Goal: Download file/media

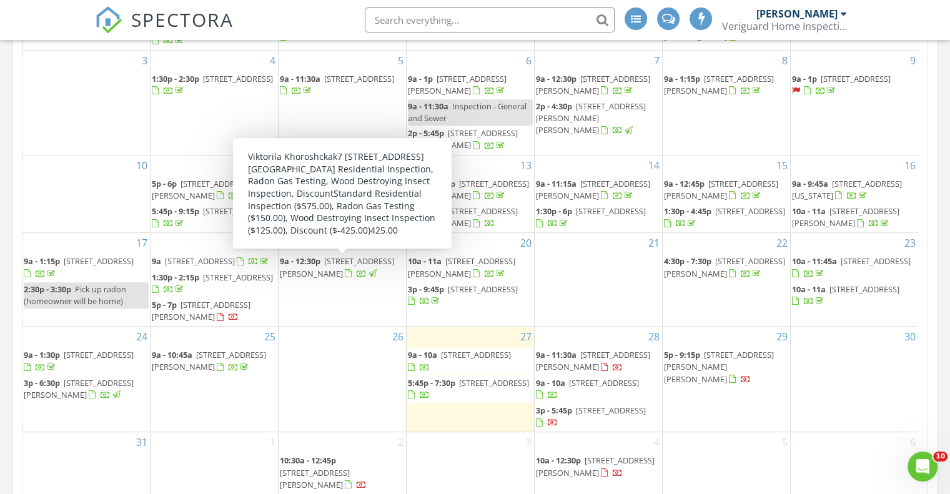
scroll to position [729, 0]
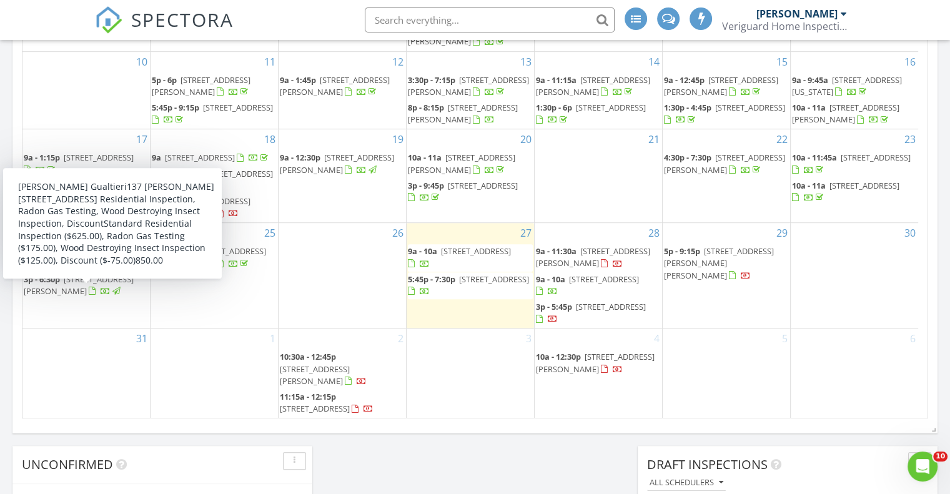
click at [52, 285] on span "3p - 6:30p" at bounding box center [42, 279] width 36 height 11
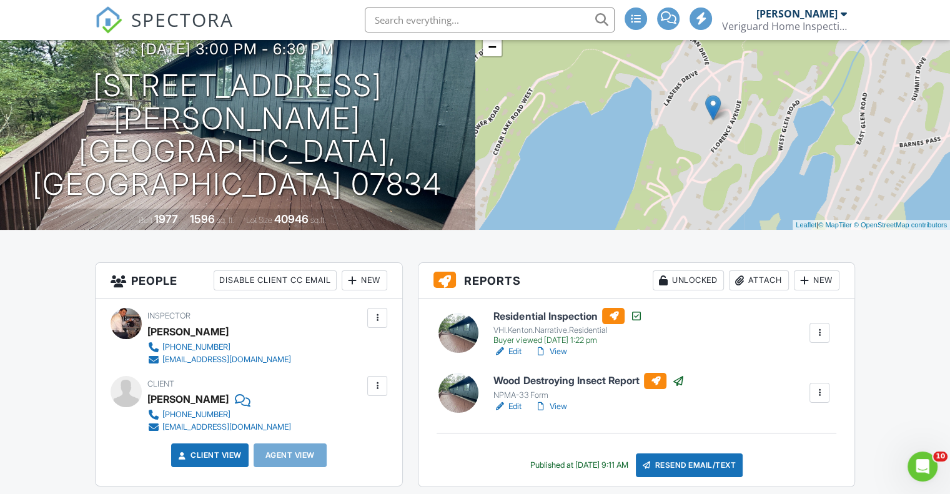
click at [517, 348] on link "Edit" at bounding box center [508, 352] width 28 height 12
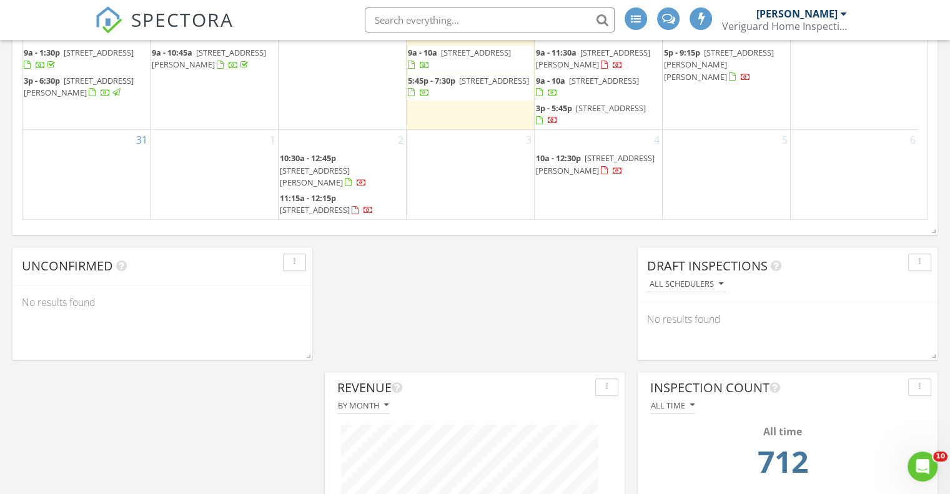
scroll to position [833, 0]
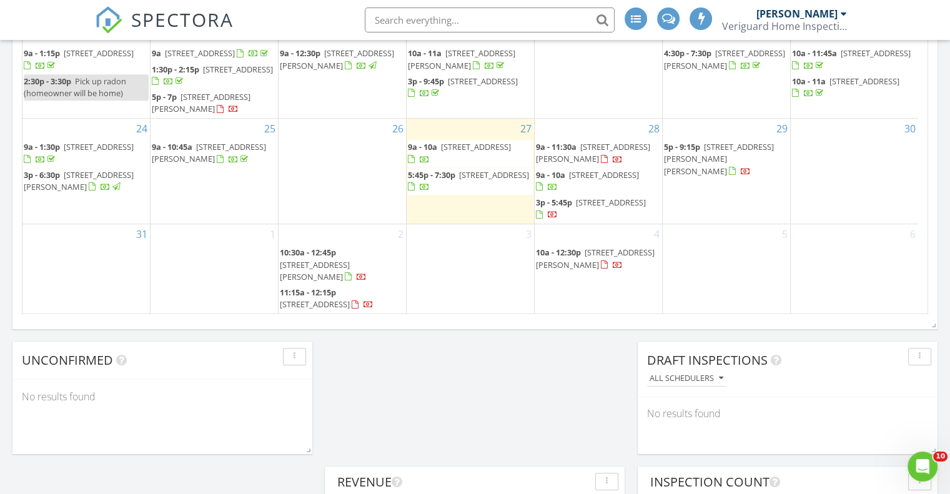
click at [592, 181] on span "115 Tulip St, Summit 07901" at bounding box center [604, 174] width 70 height 11
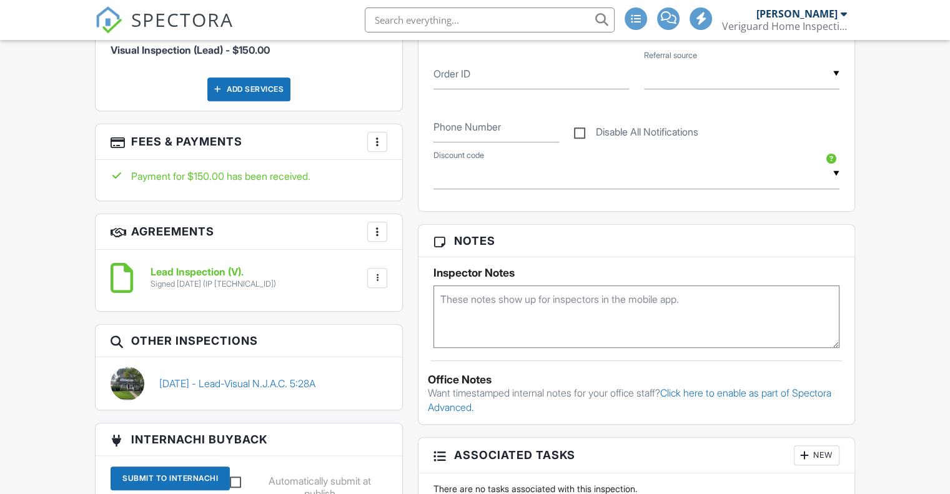
click at [379, 277] on div at bounding box center [377, 278] width 12 height 12
click at [353, 368] on li "Download" at bounding box center [344, 374] width 71 height 31
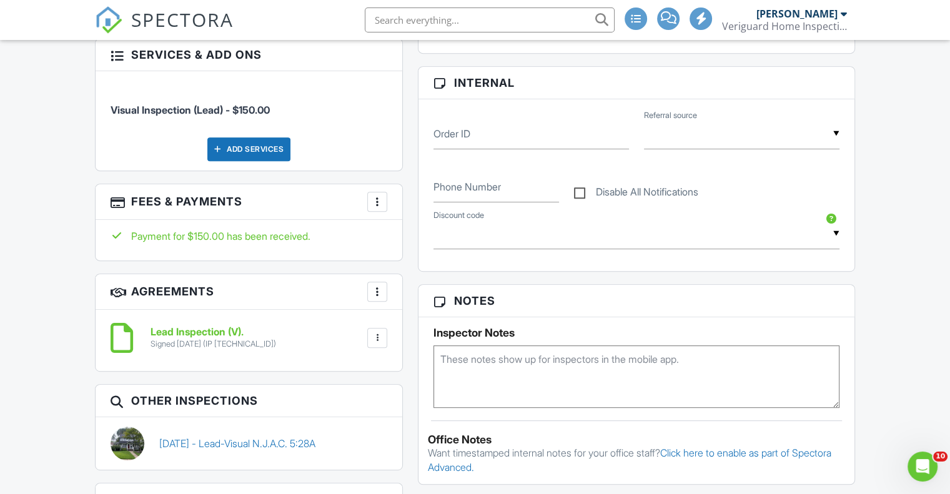
scroll to position [104, 0]
